Goal: Transaction & Acquisition: Purchase product/service

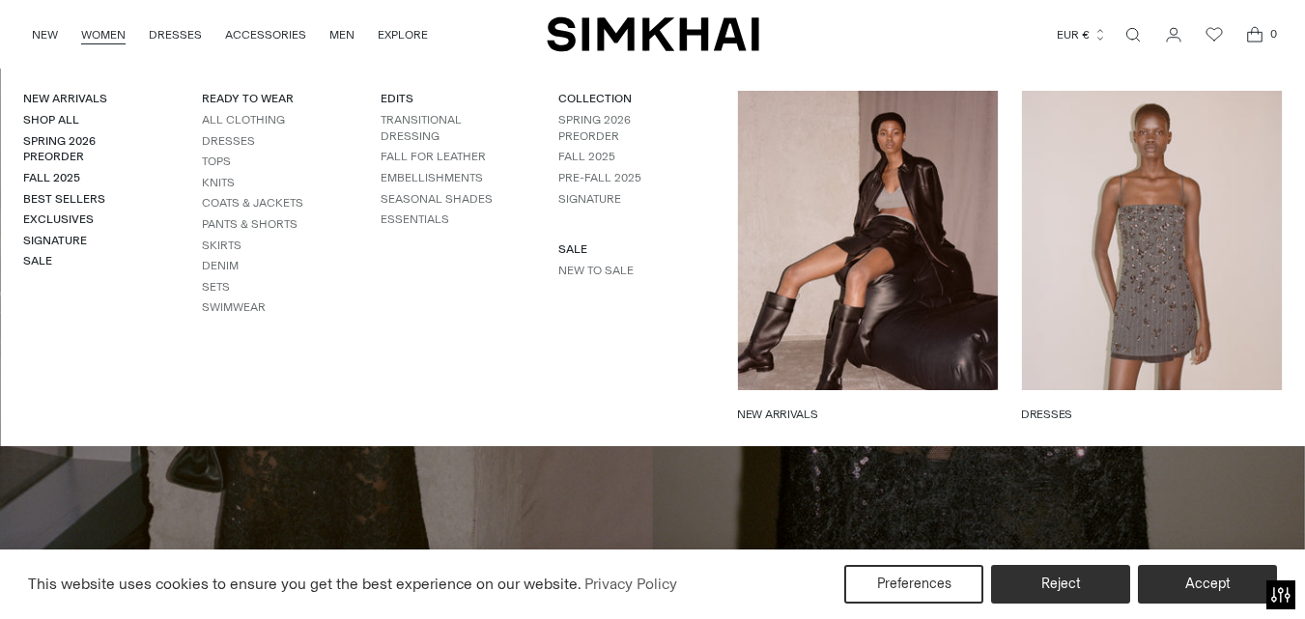
scroll to position [386, 0]
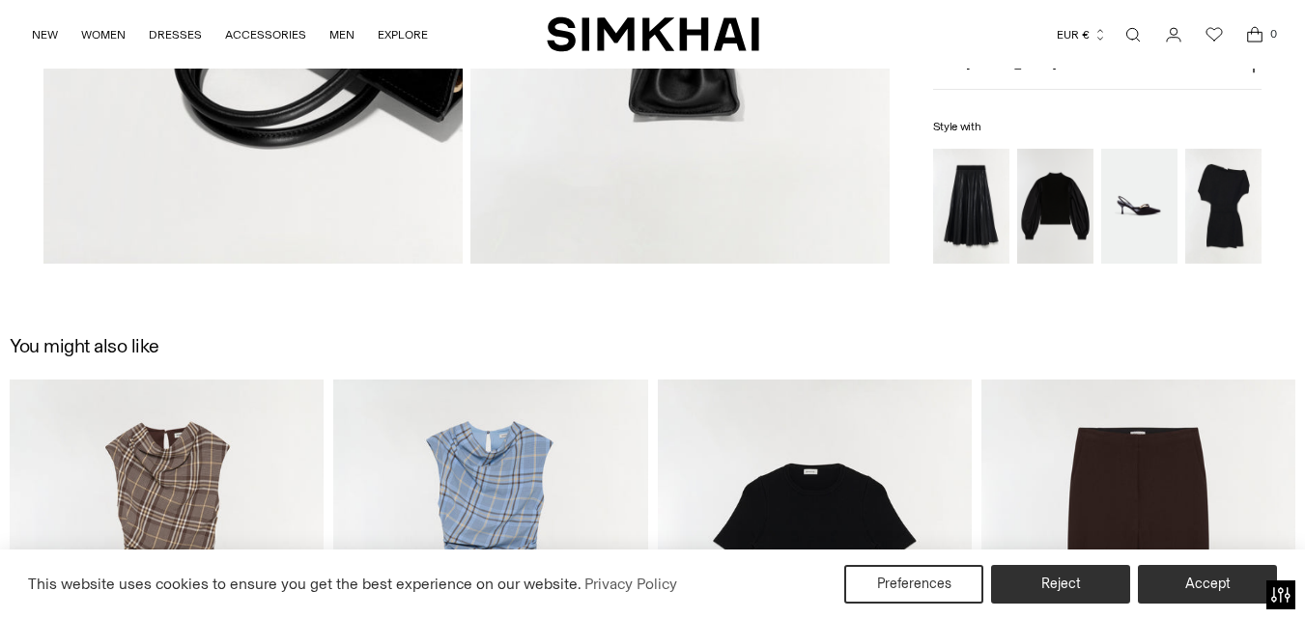
scroll to position [1126, 0]
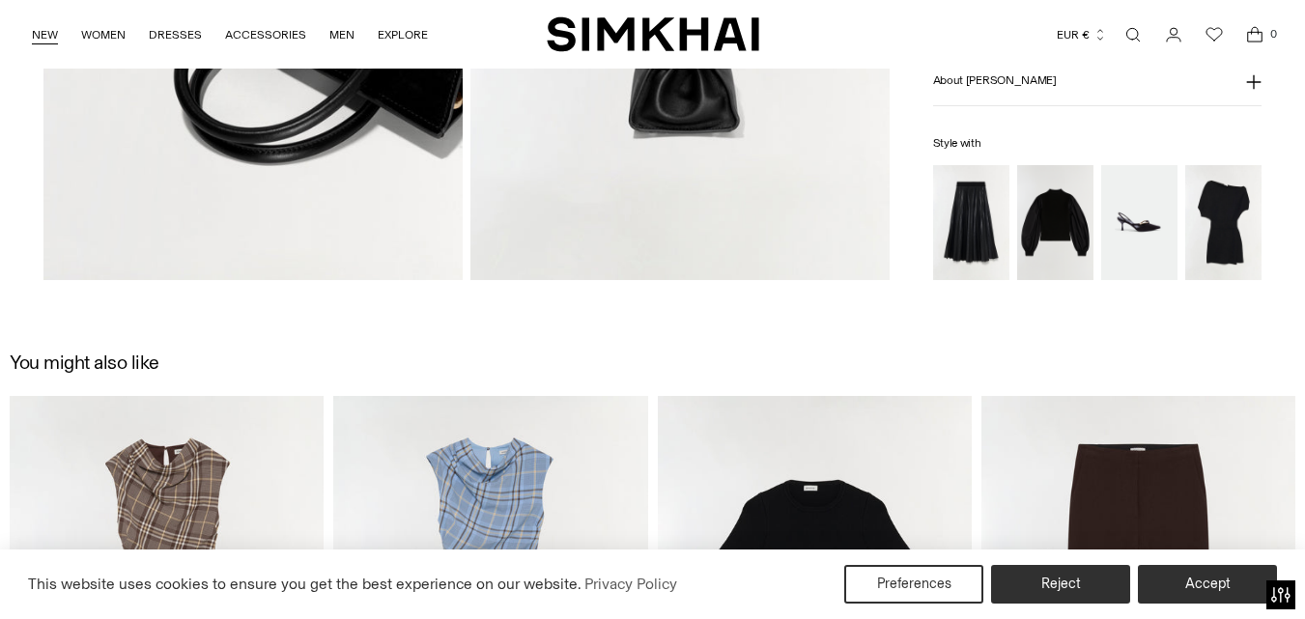
click at [50, 42] on link "NEW" at bounding box center [45, 35] width 26 height 42
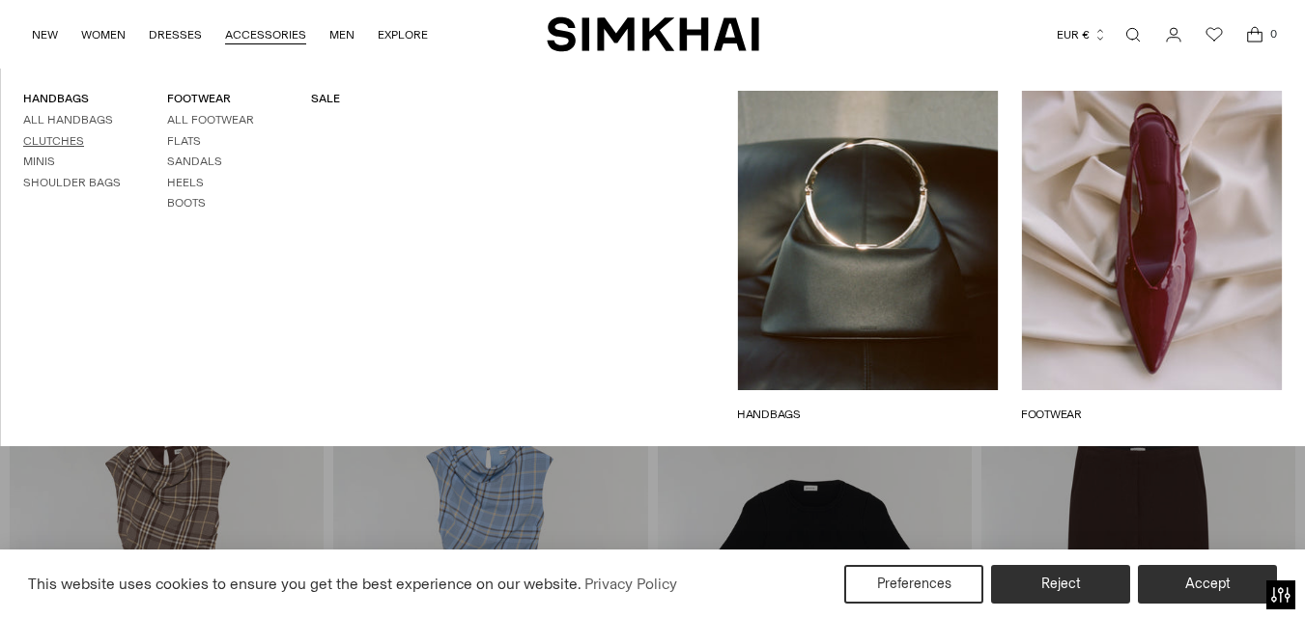
click at [61, 134] on link "Clutches" at bounding box center [53, 141] width 61 height 14
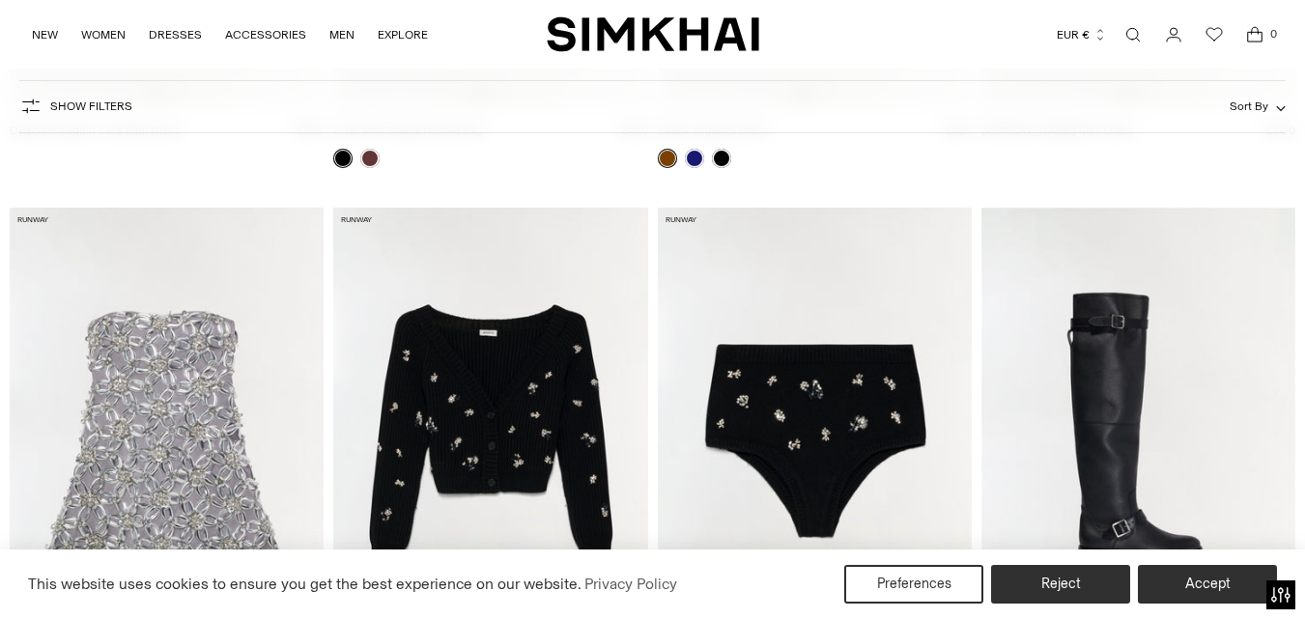
scroll to position [773, 0]
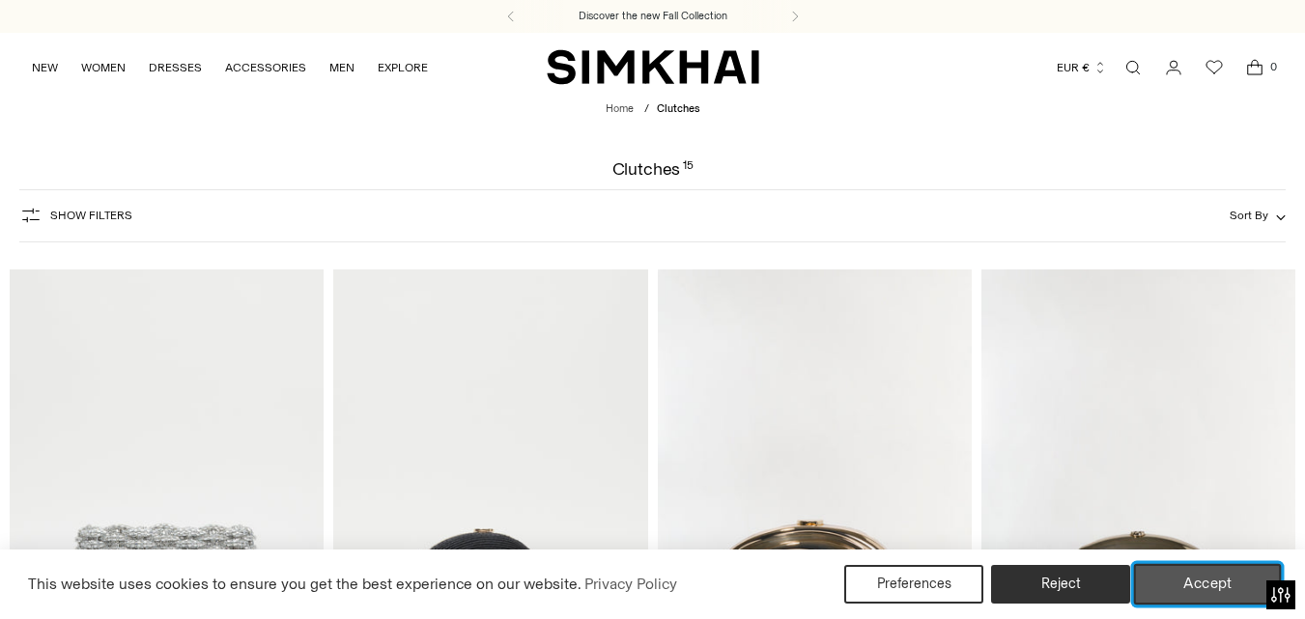
click at [1199, 581] on button "Accept" at bounding box center [1208, 584] width 148 height 41
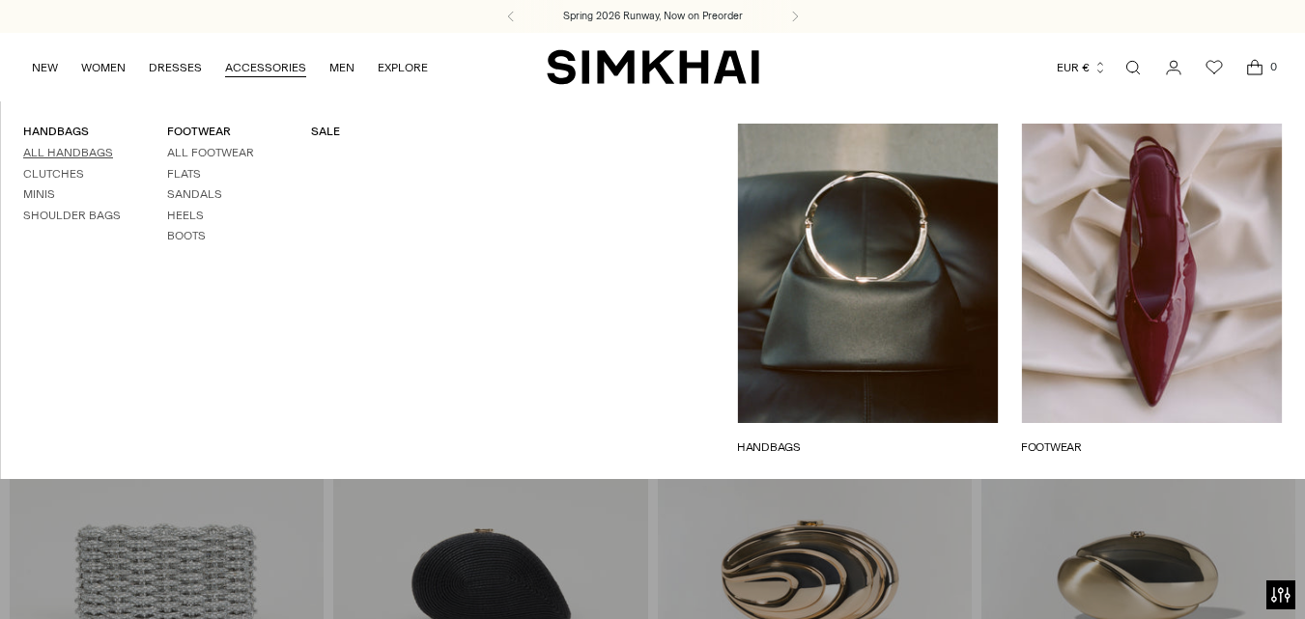
click at [53, 149] on link "All Handbags" at bounding box center [68, 153] width 90 height 14
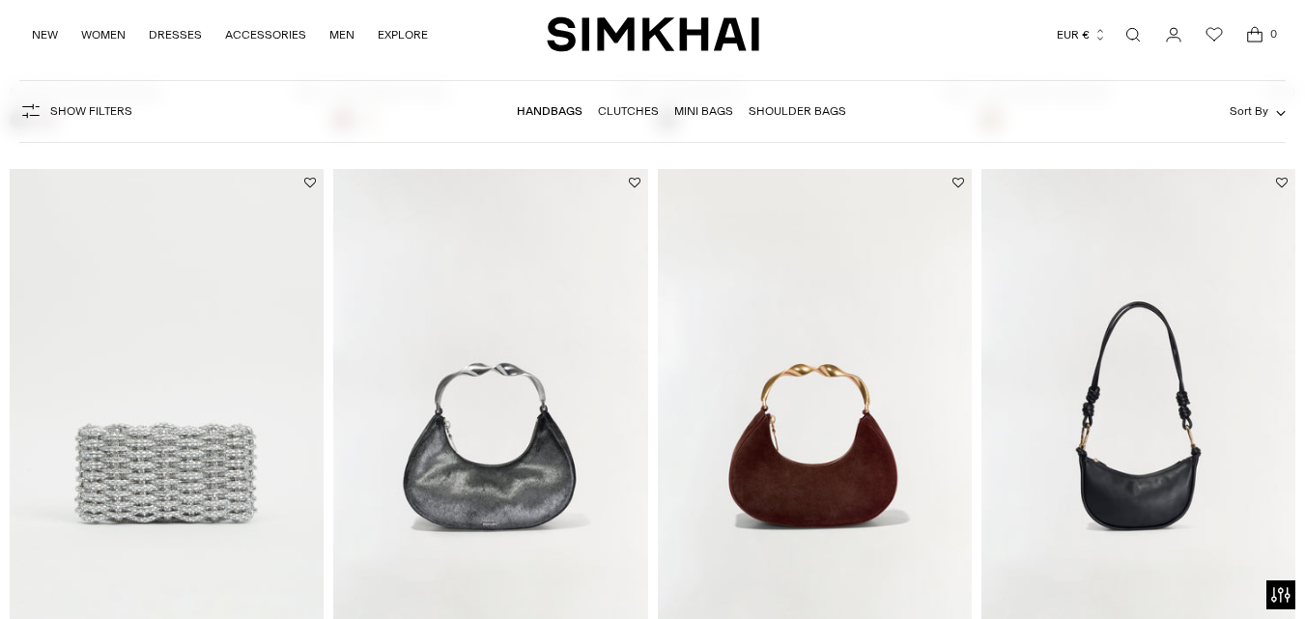
scroll to position [1545, 0]
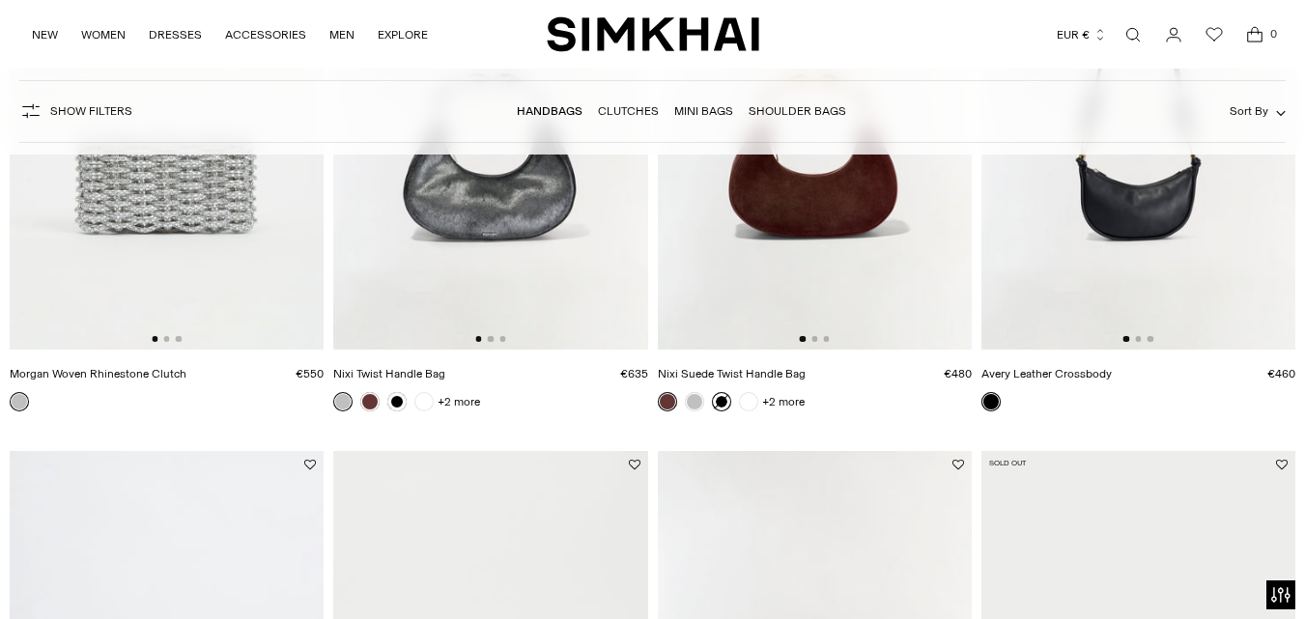
click at [716, 399] on link at bounding box center [721, 401] width 19 height 19
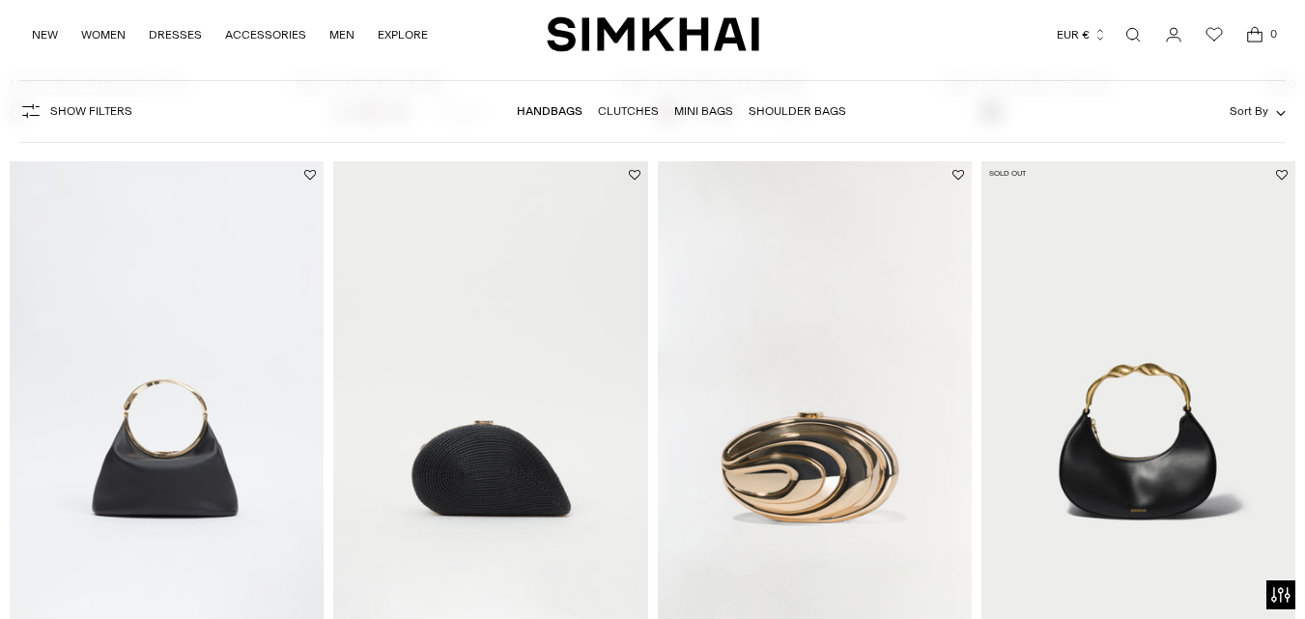
scroll to position [2125, 0]
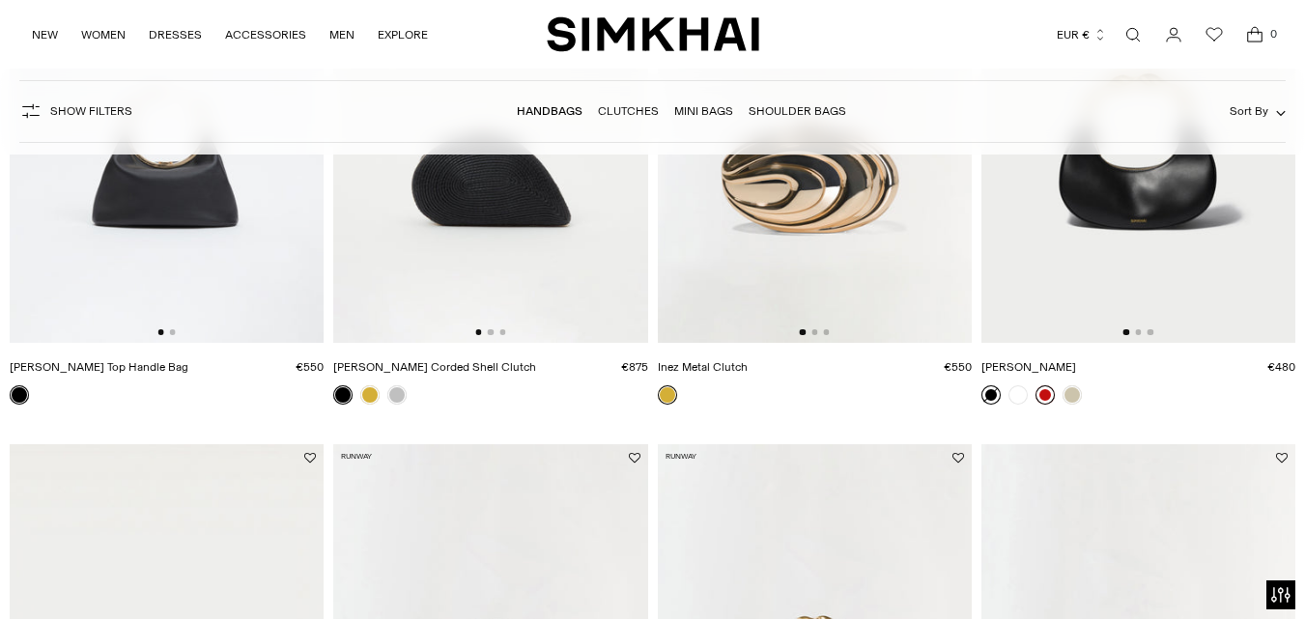
click at [1044, 392] on link at bounding box center [1044, 394] width 19 height 19
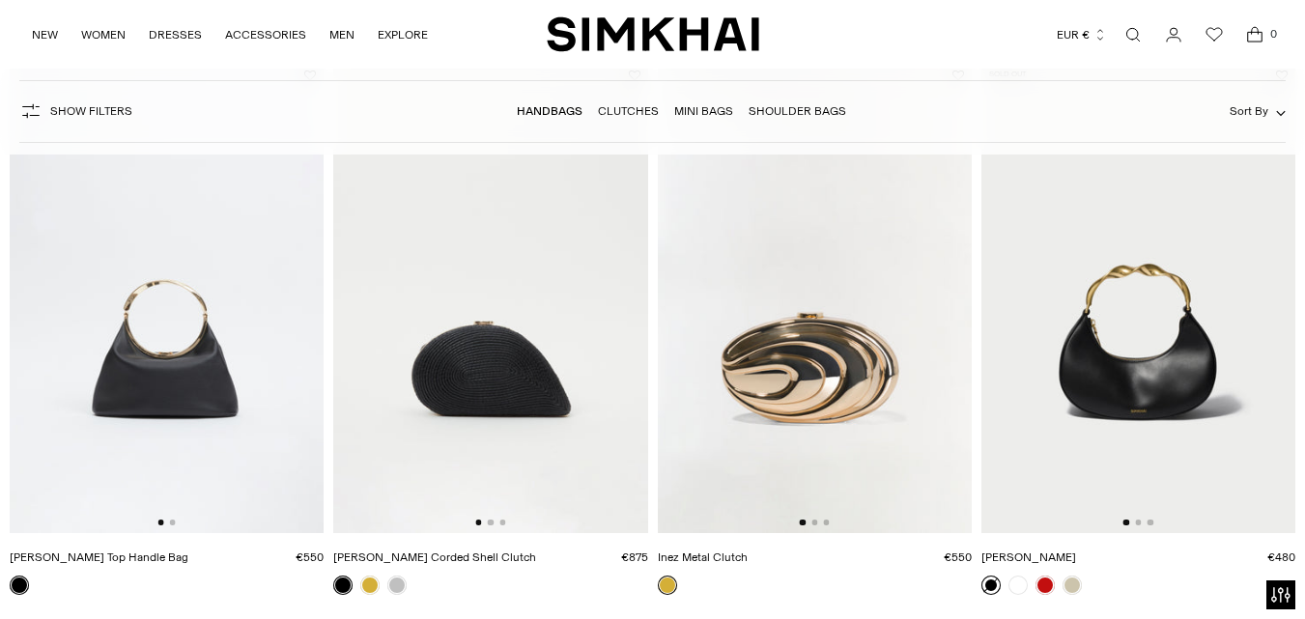
scroll to position [1932, 0]
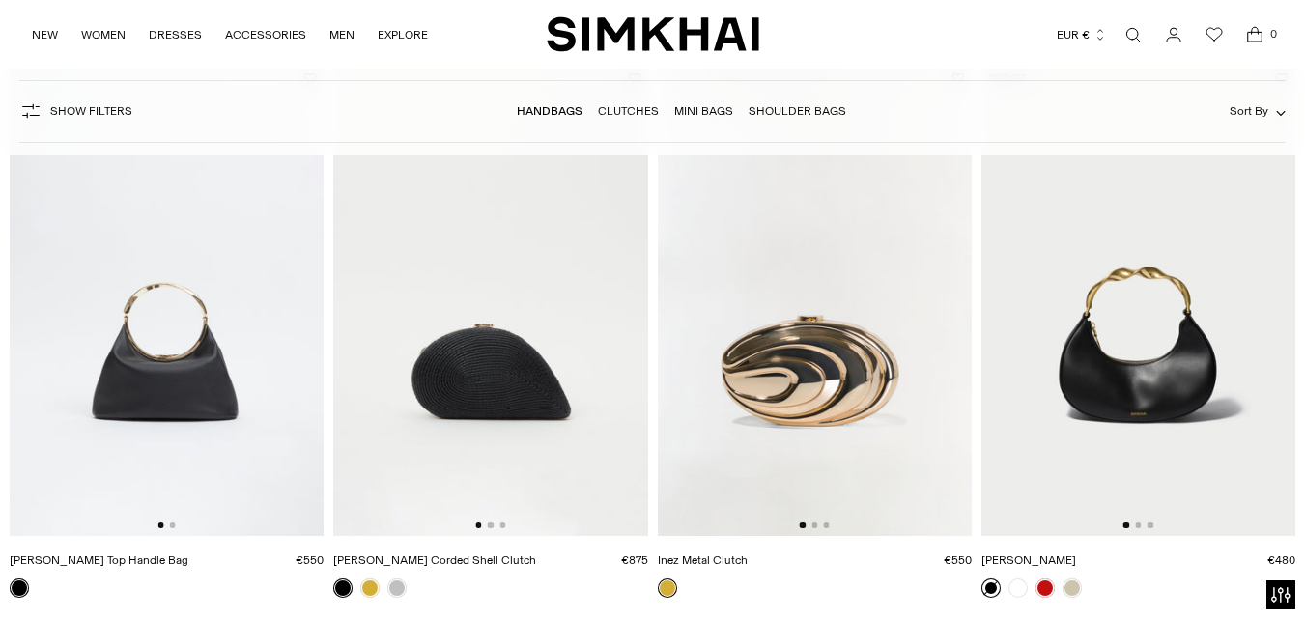
click at [148, 384] on img at bounding box center [167, 300] width 314 height 471
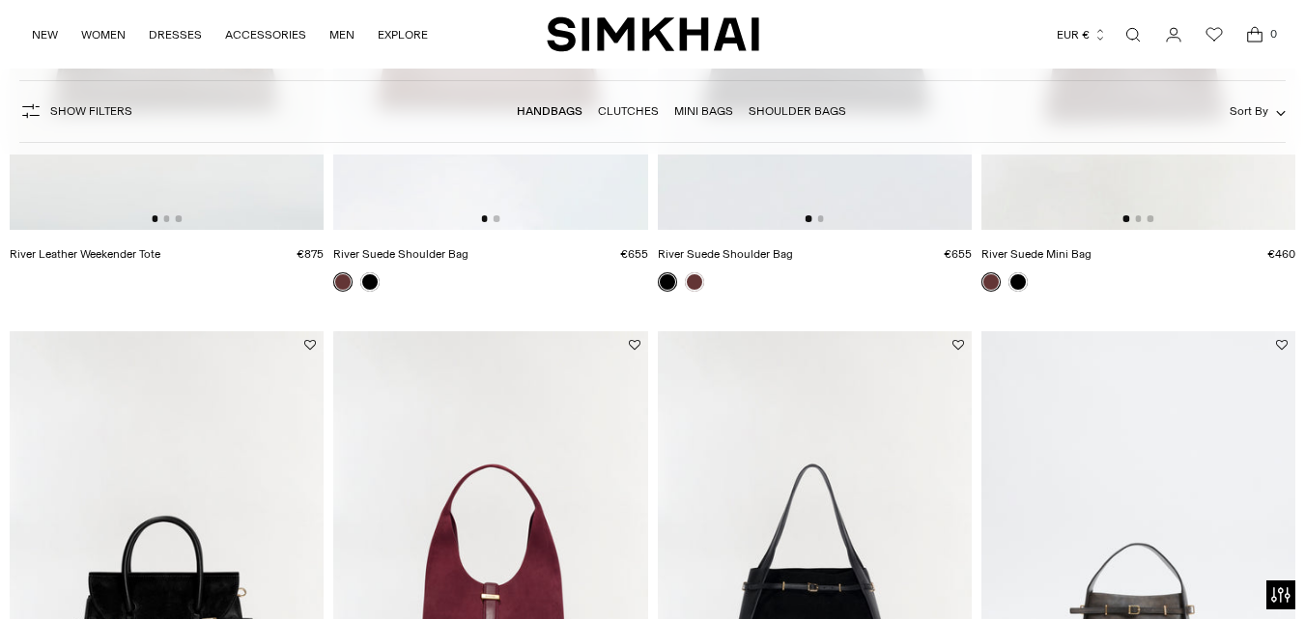
scroll to position [0, 0]
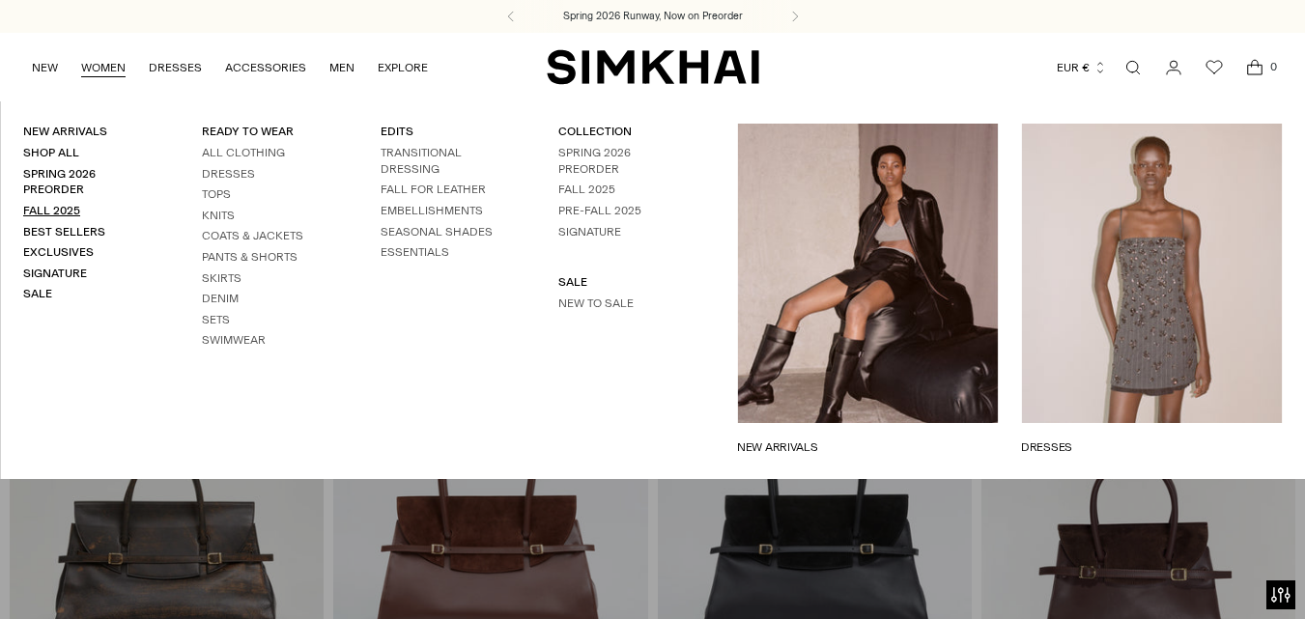
click at [58, 208] on link "Fall 2025" at bounding box center [51, 211] width 57 height 14
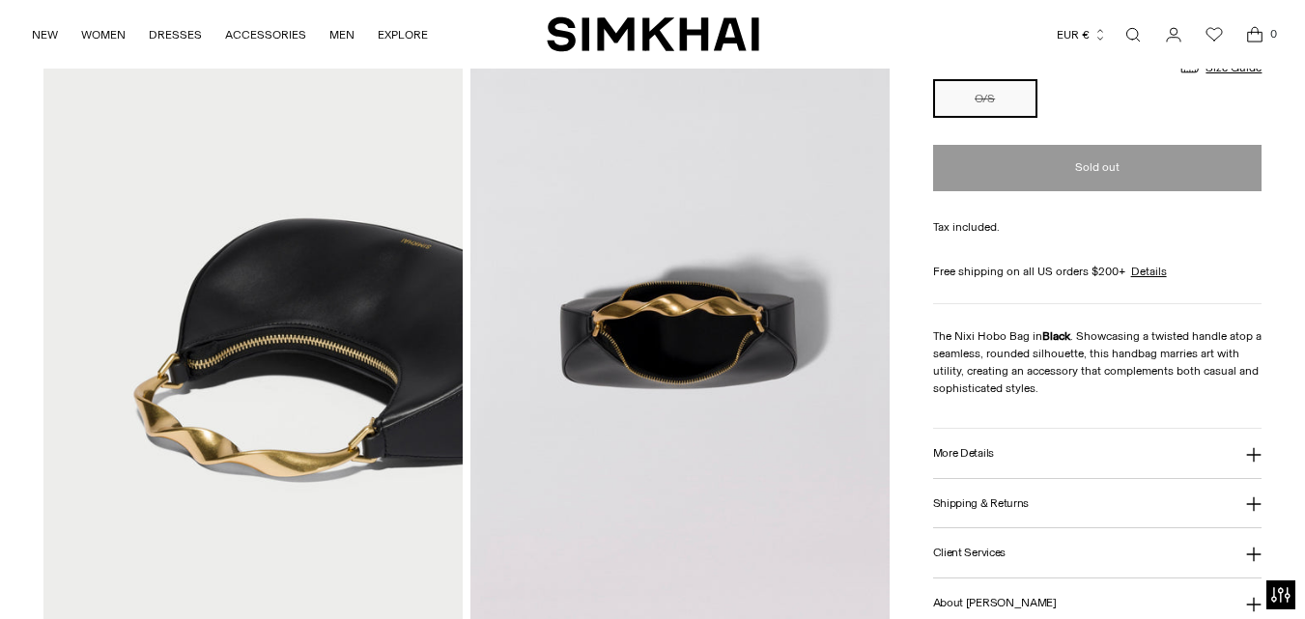
scroll to position [1449, 0]
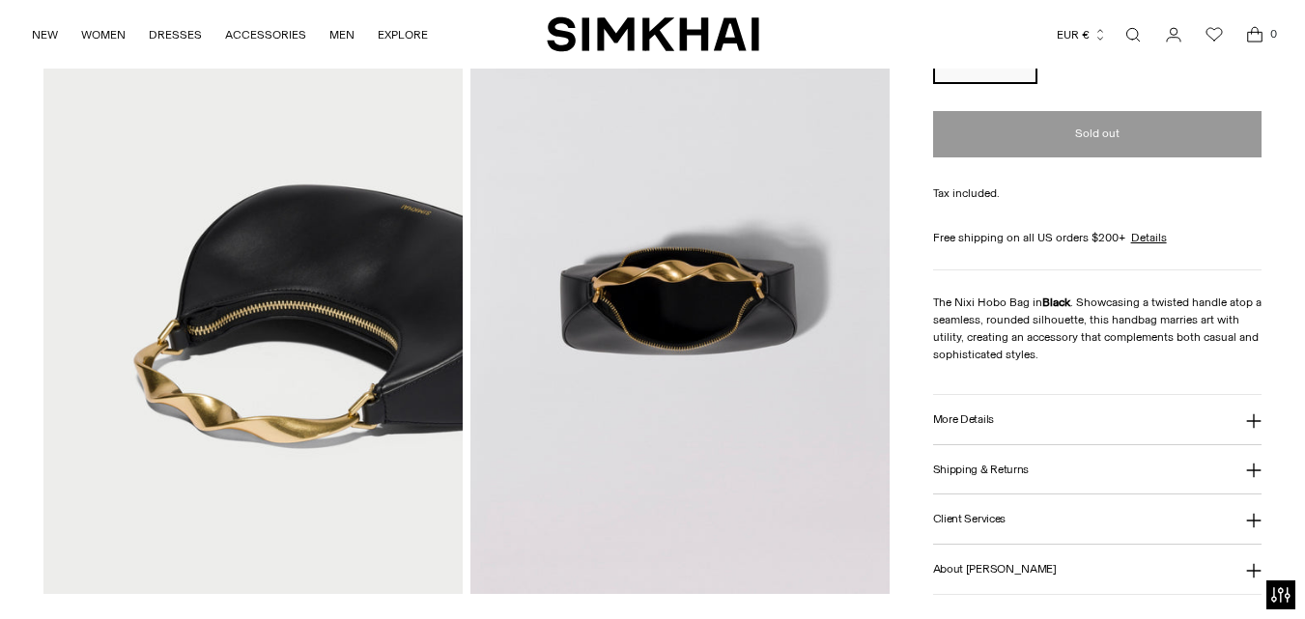
click at [1252, 413] on icon at bounding box center [1253, 420] width 15 height 15
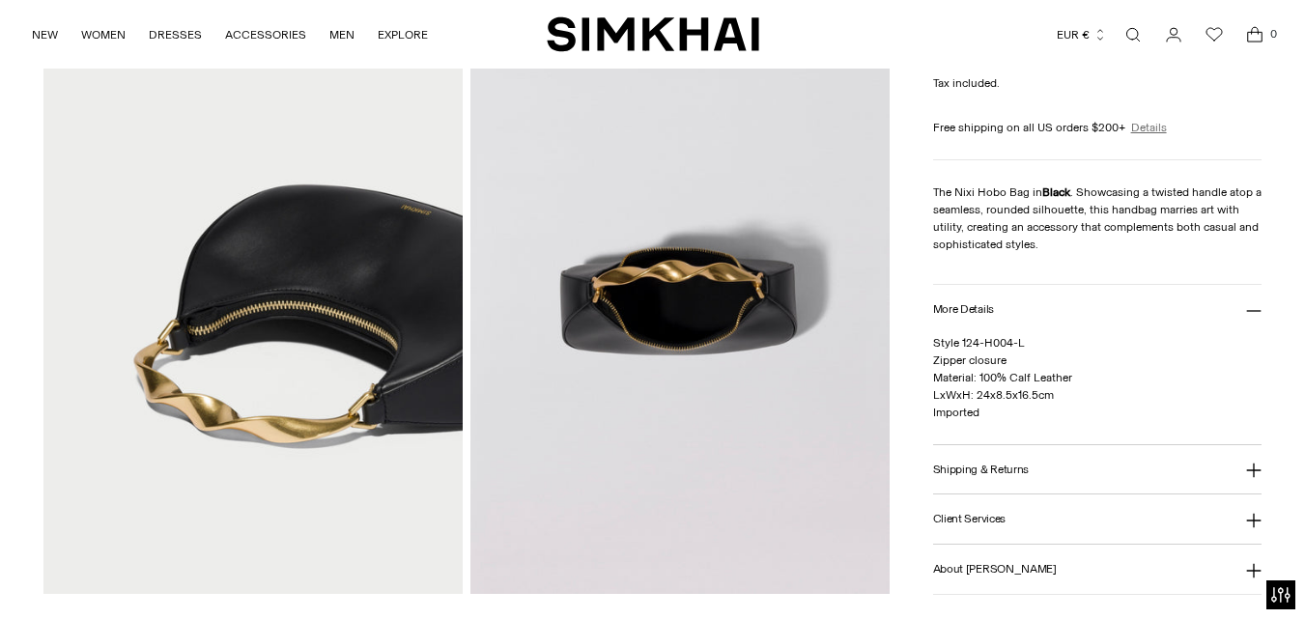
click at [1150, 125] on link "Details" at bounding box center [1149, 127] width 36 height 17
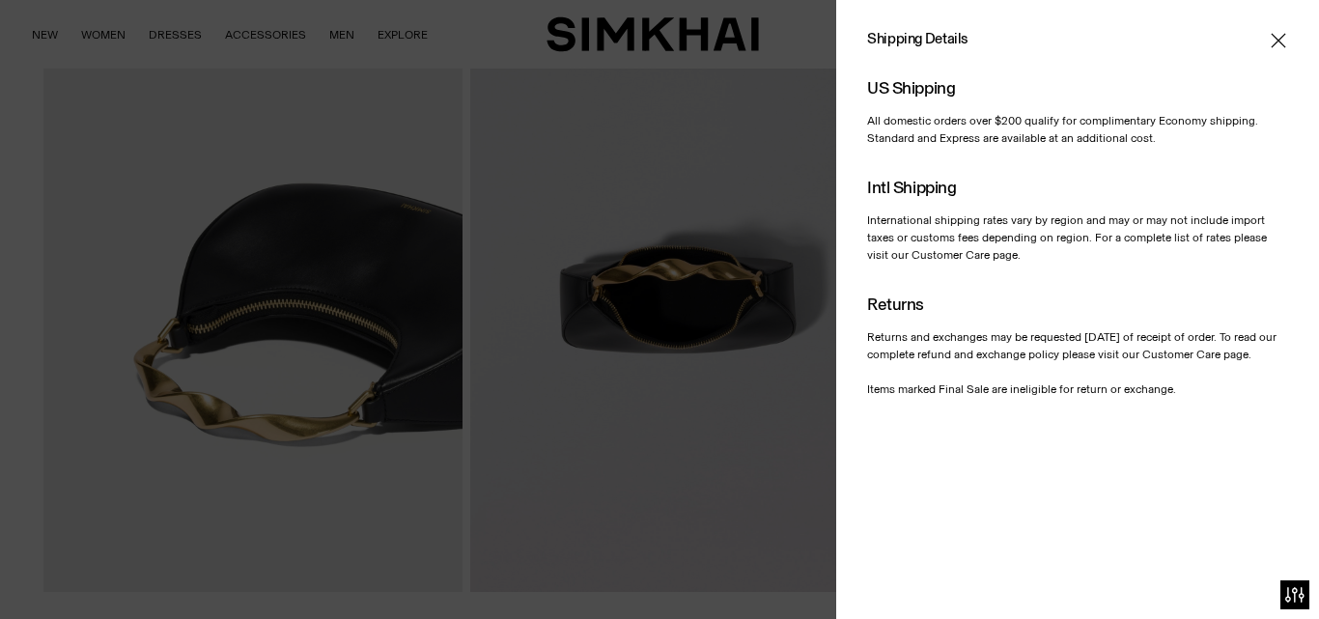
click at [1277, 41] on icon "Close" at bounding box center [1278, 40] width 15 height 19
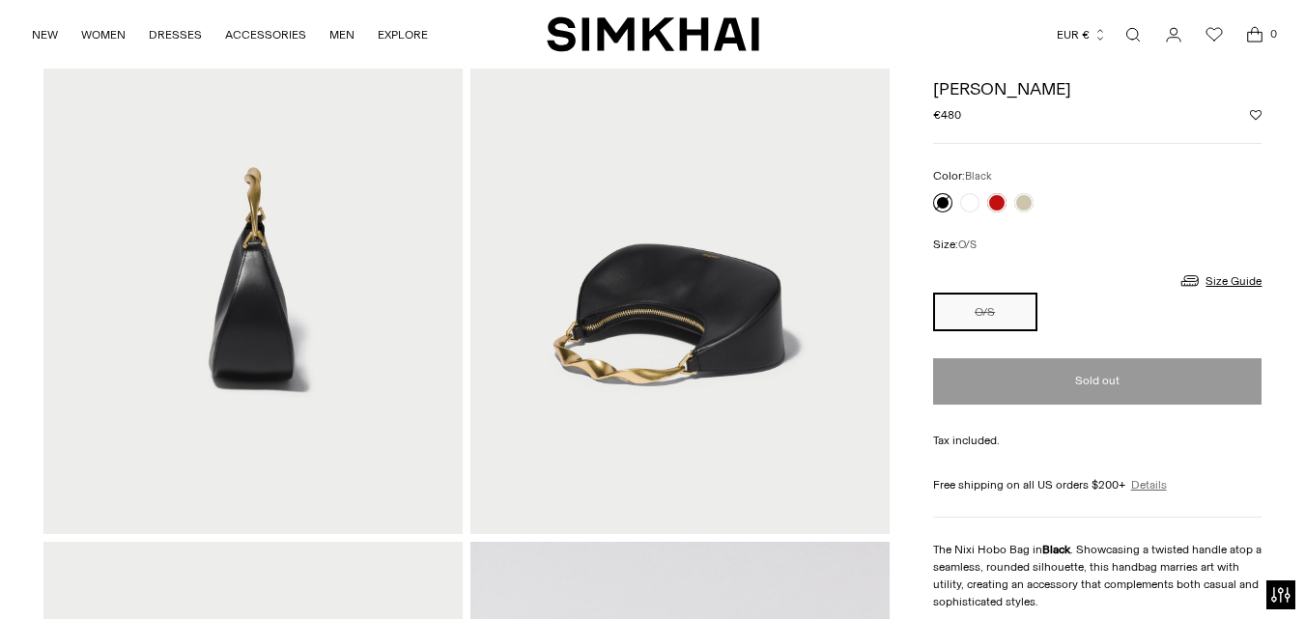
scroll to position [869, 0]
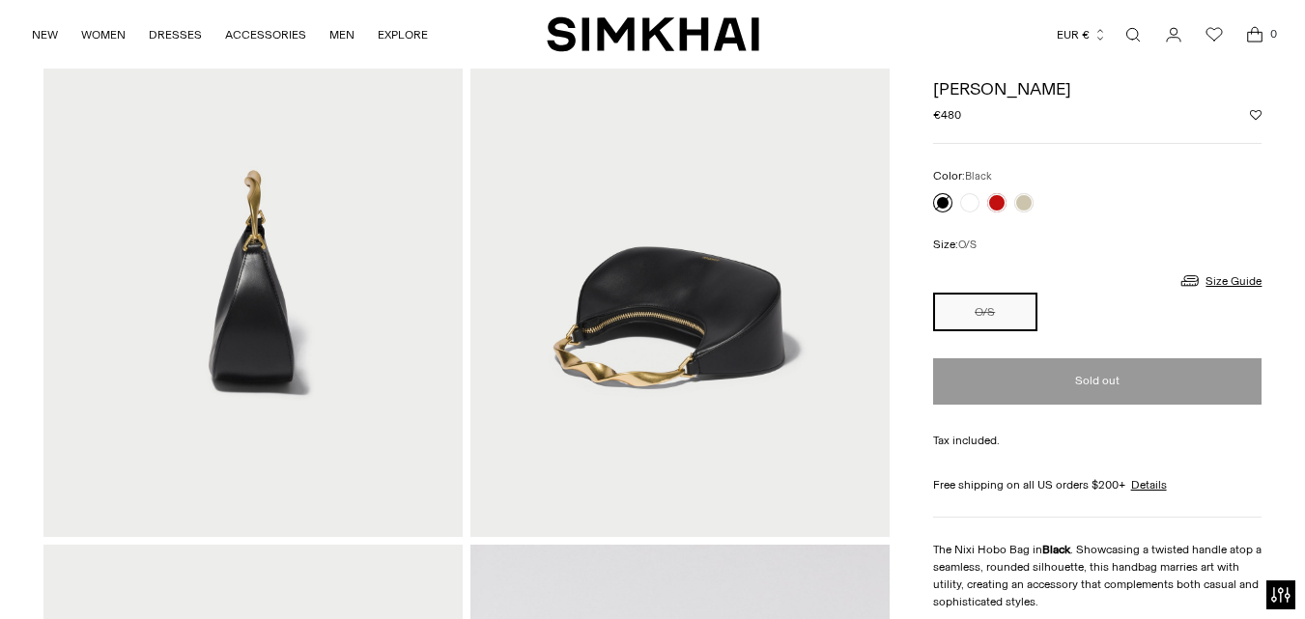
click at [664, 321] on img at bounding box center [679, 222] width 419 height 629
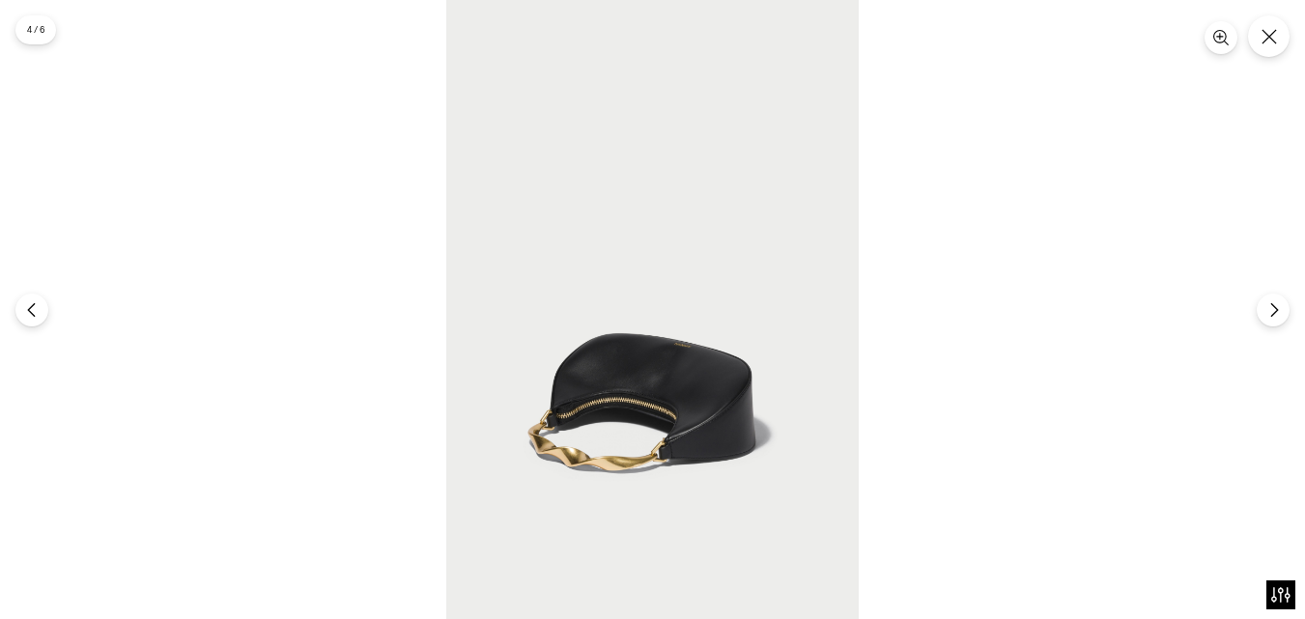
scroll to position [861, 0]
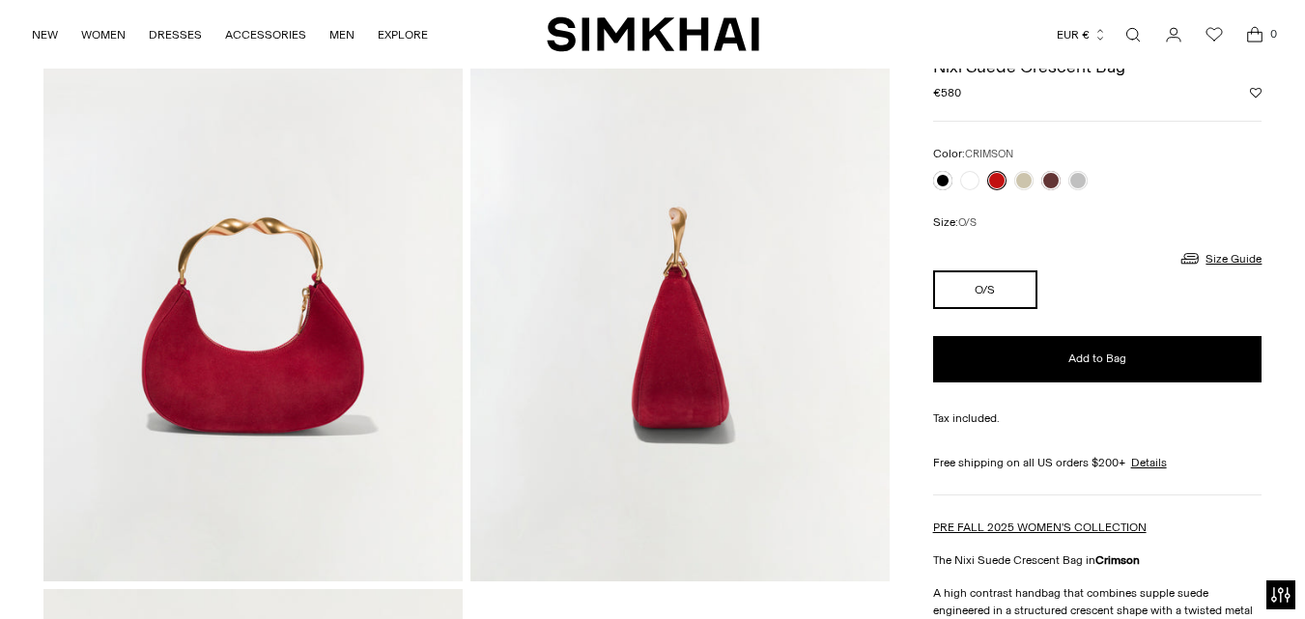
scroll to position [773, 0]
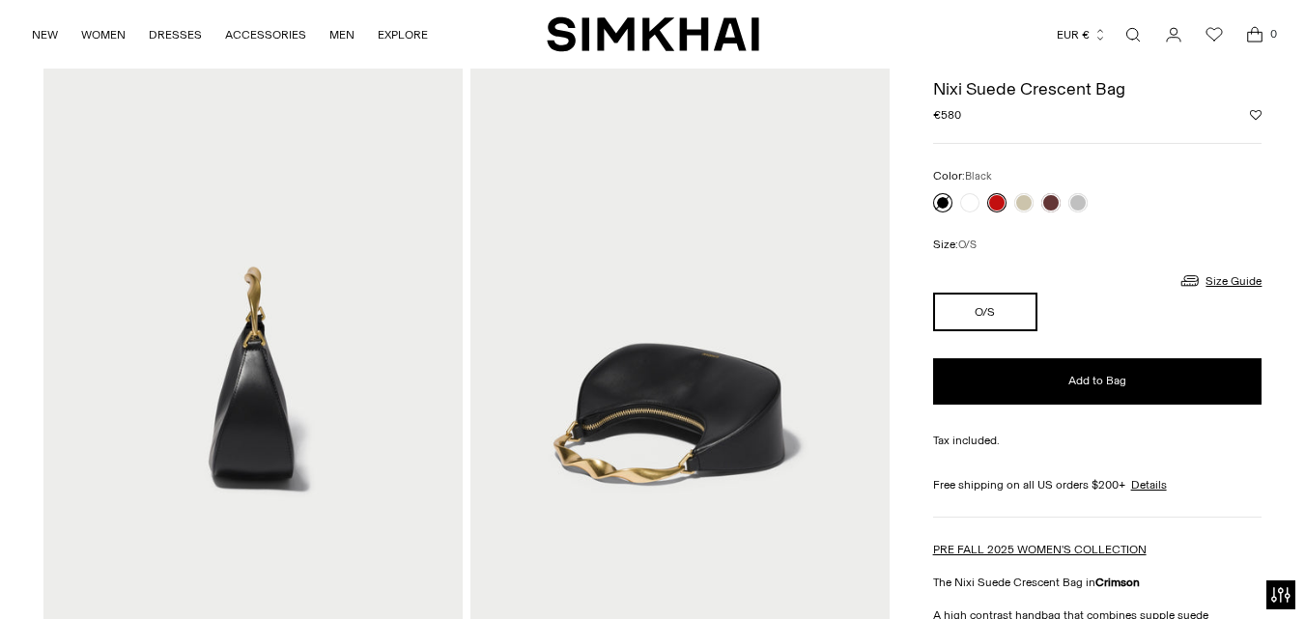
click at [941, 205] on link at bounding box center [942, 202] width 19 height 19
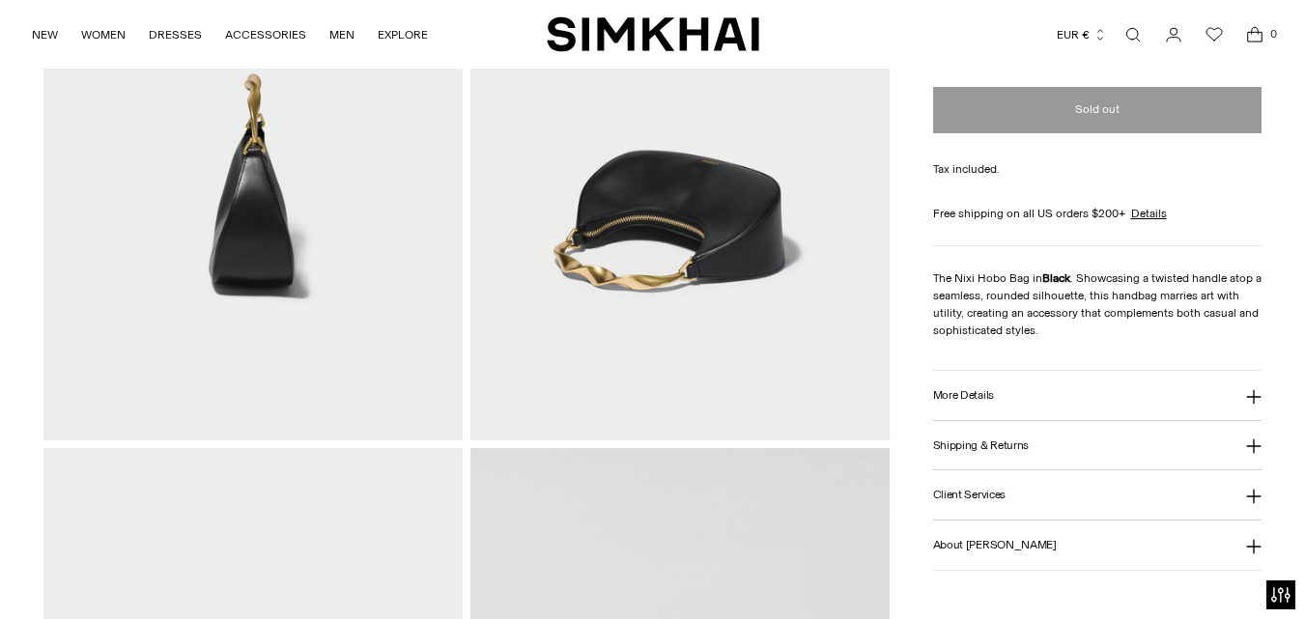
scroll to position [966, 0]
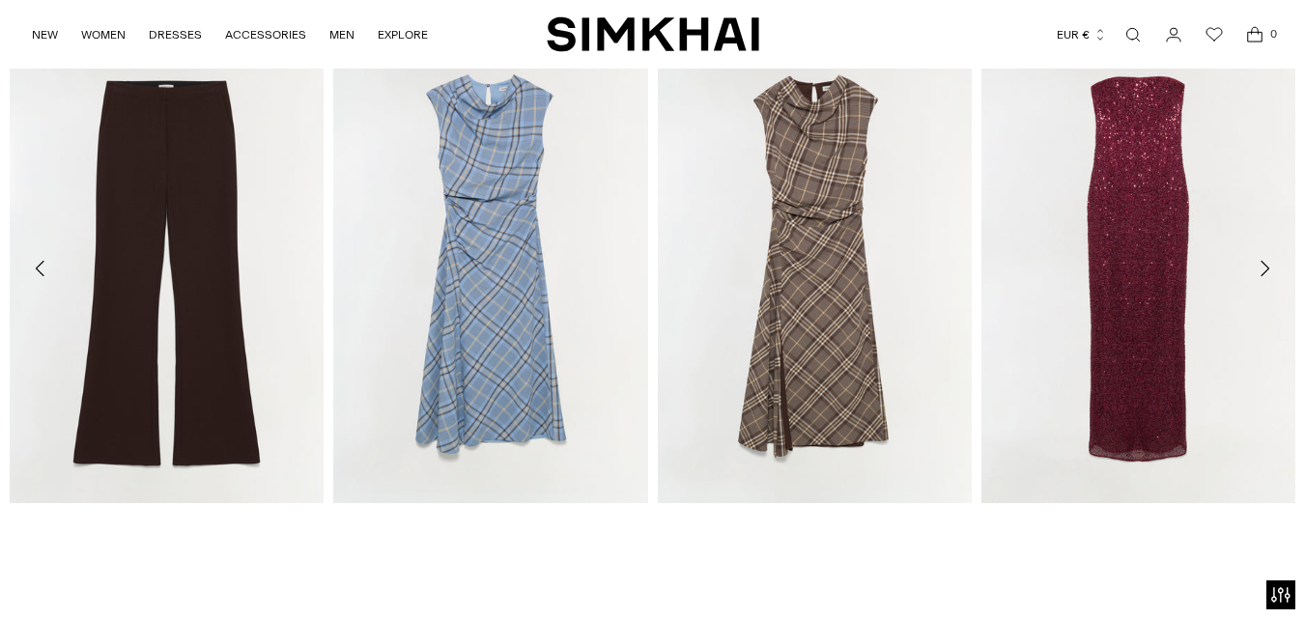
scroll to position [1835, 0]
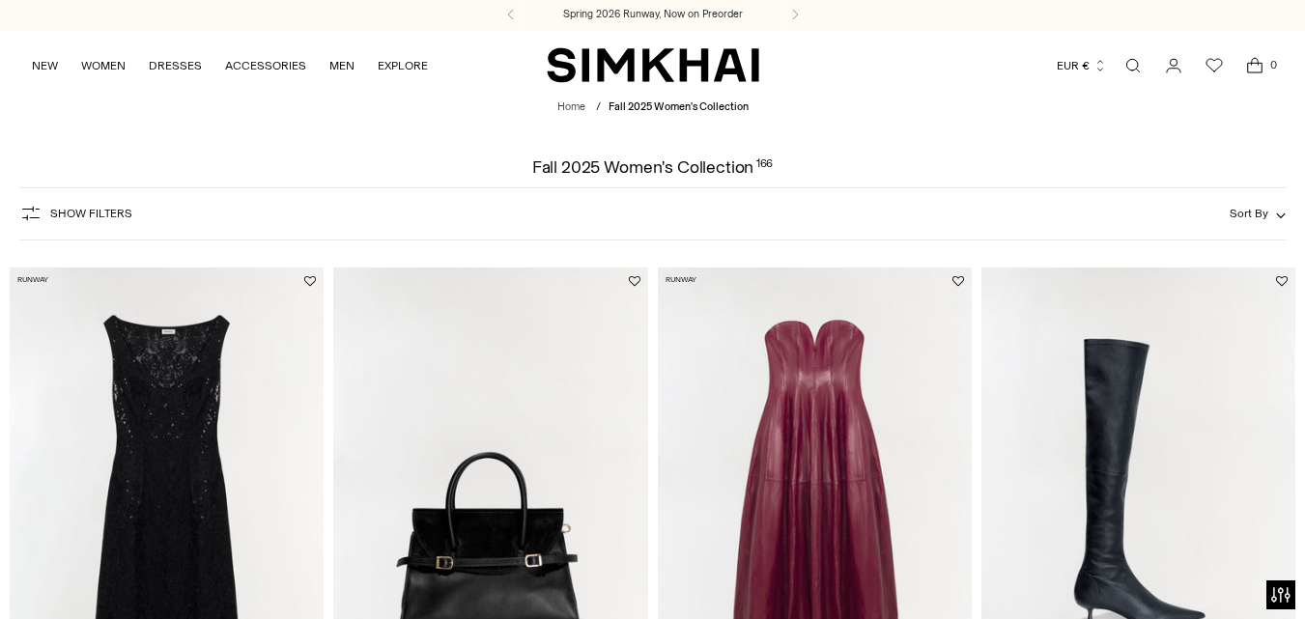
scroll to position [193, 0]
